Goal: Information Seeking & Learning: Check status

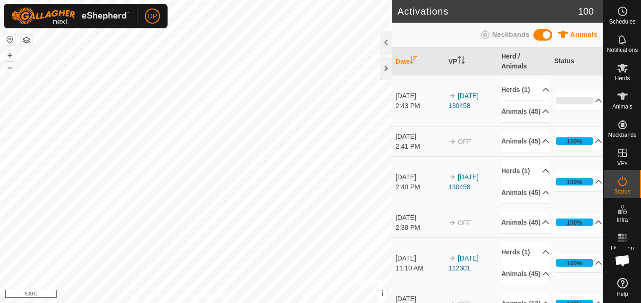
scroll to position [982, 0]
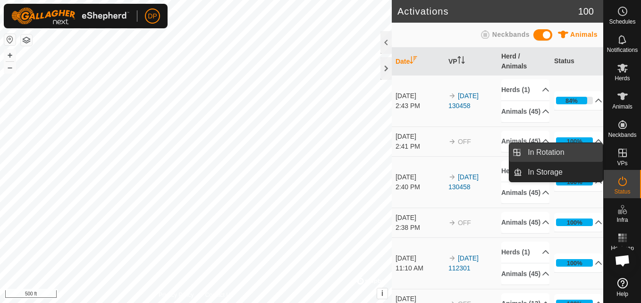
click at [580, 149] on link "In Rotation" at bounding box center [562, 152] width 81 height 19
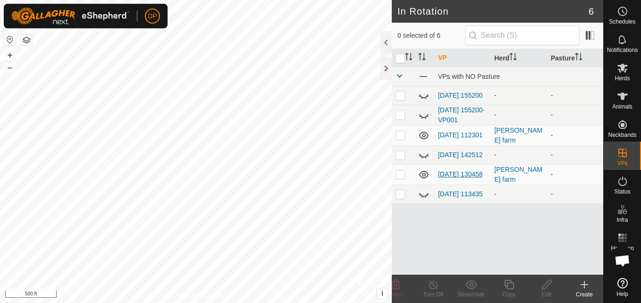
click at [449, 174] on link "[DATE] 130458" at bounding box center [460, 174] width 45 height 8
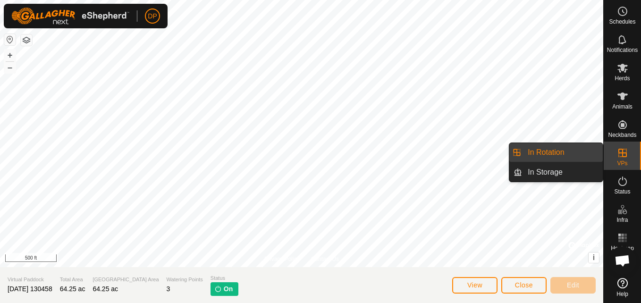
click at [588, 151] on link "In Rotation" at bounding box center [562, 152] width 81 height 19
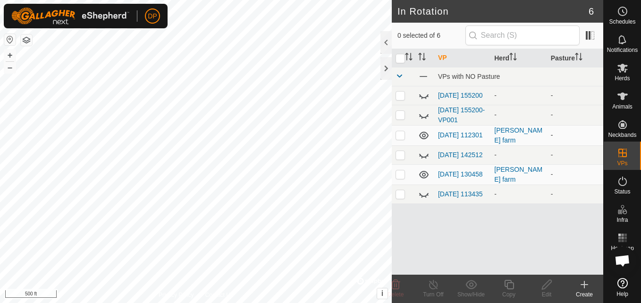
click at [458, 137] on td "[DATE] 112301" at bounding box center [462, 135] width 56 height 20
click at [456, 131] on link "[DATE] 112301" at bounding box center [460, 135] width 45 height 8
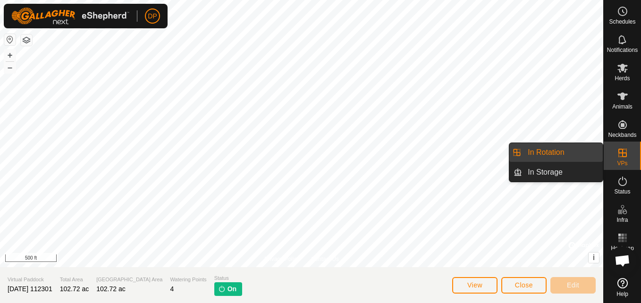
click at [580, 150] on link "In Rotation" at bounding box center [562, 152] width 81 height 19
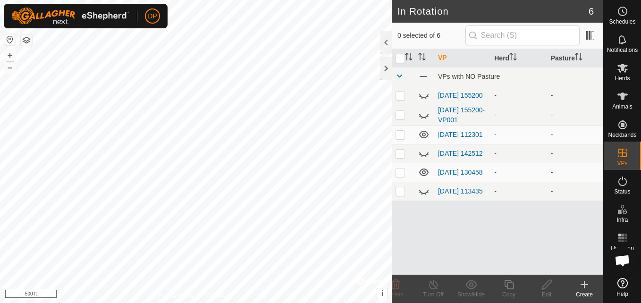
scroll to position [982, 0]
click at [450, 132] on link "[DATE] 112301" at bounding box center [460, 135] width 45 height 8
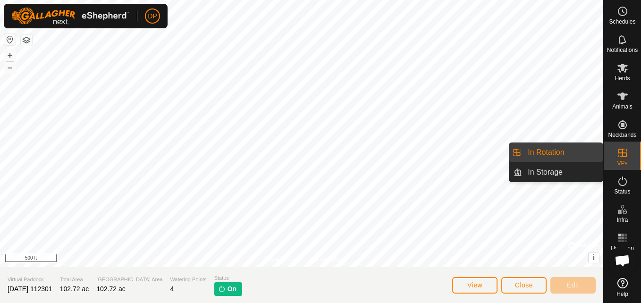
click at [617, 150] on icon at bounding box center [622, 152] width 11 height 11
click at [567, 152] on link "In Rotation" at bounding box center [562, 152] width 81 height 19
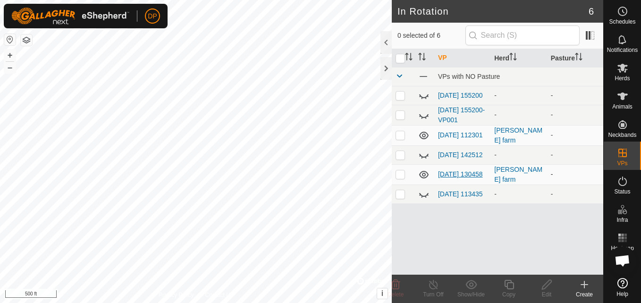
click at [447, 170] on link "[DATE] 130458" at bounding box center [460, 174] width 45 height 8
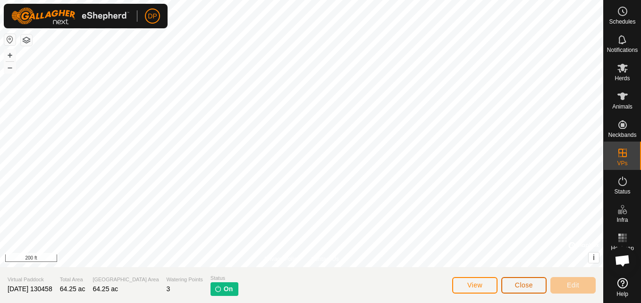
click at [522, 285] on span "Close" at bounding box center [524, 285] width 18 height 8
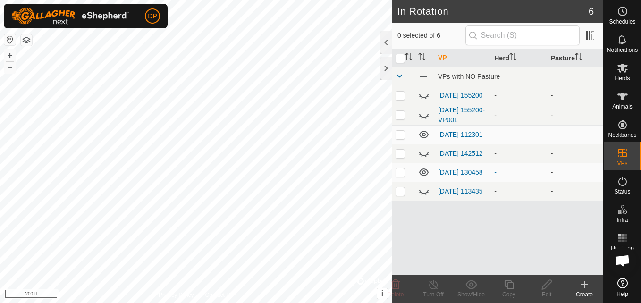
scroll to position [982, 0]
click at [424, 136] on icon at bounding box center [423, 135] width 9 height 8
click at [442, 131] on link "[DATE] 112301" at bounding box center [460, 135] width 45 height 8
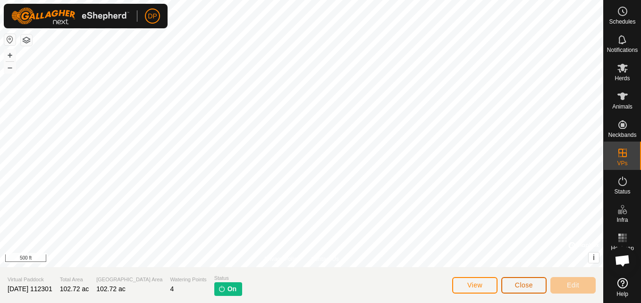
click at [533, 286] on button "Close" at bounding box center [523, 285] width 45 height 17
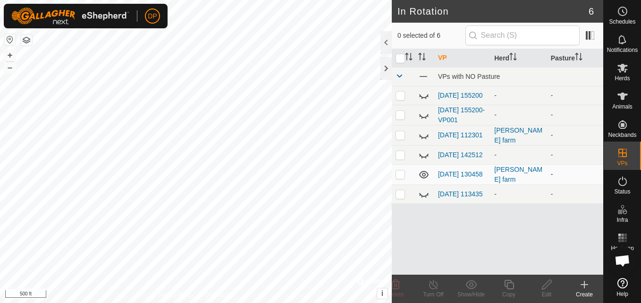
click at [400, 177] on p-checkbox at bounding box center [400, 174] width 9 height 8
checkbox input "true"
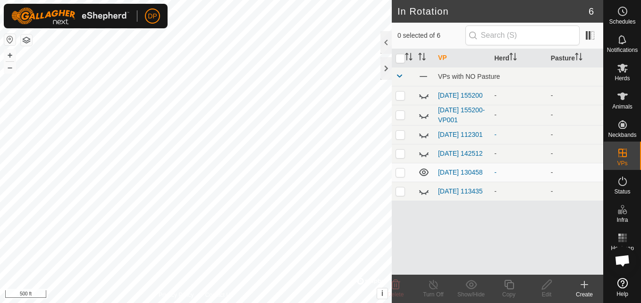
scroll to position [982, 0]
click at [448, 131] on link "[DATE] 112301" at bounding box center [460, 135] width 45 height 8
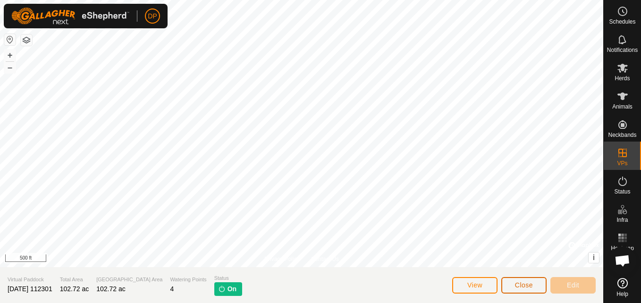
click at [509, 283] on button "Close" at bounding box center [523, 285] width 45 height 17
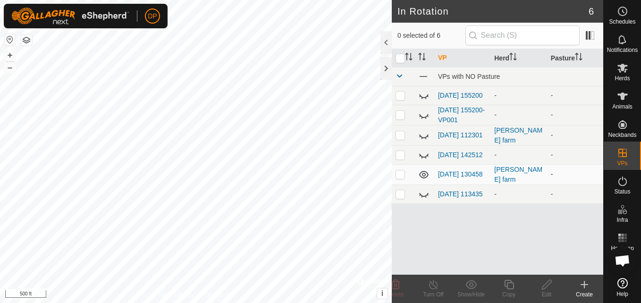
click at [398, 176] on p-checkbox at bounding box center [400, 174] width 9 height 8
checkbox input "false"
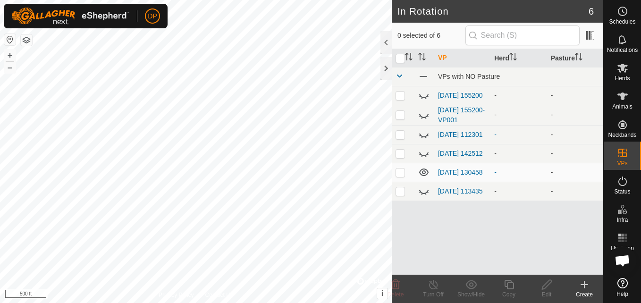
scroll to position [982, 0]
